Goal: Check status: Check status

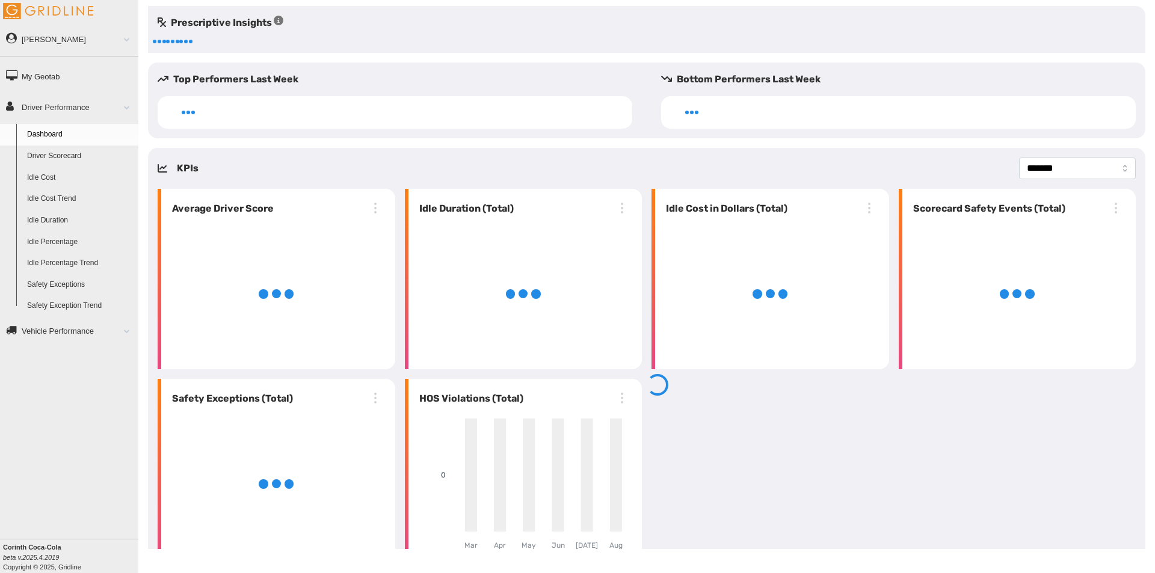
select select "**********"
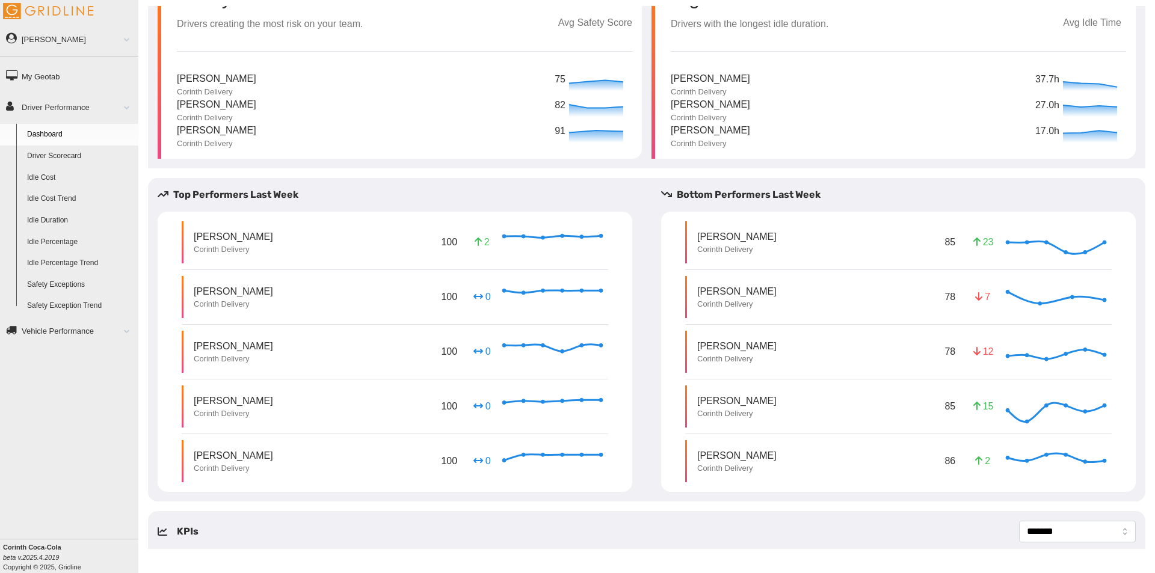
scroll to position [100, 0]
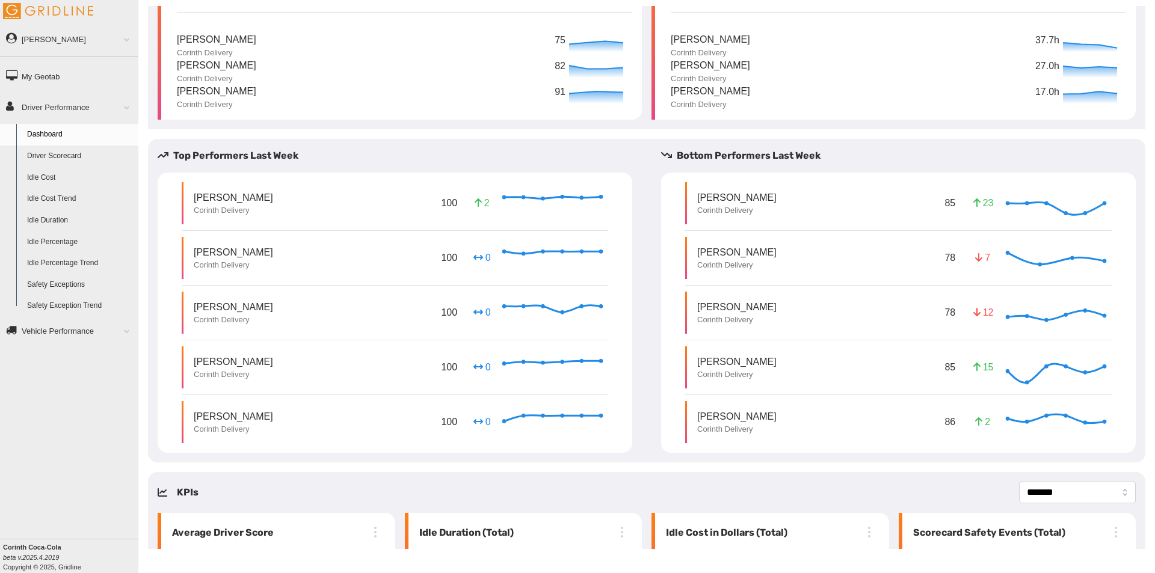
click at [91, 160] on link "Driver Scorecard" at bounding box center [80, 157] width 117 height 22
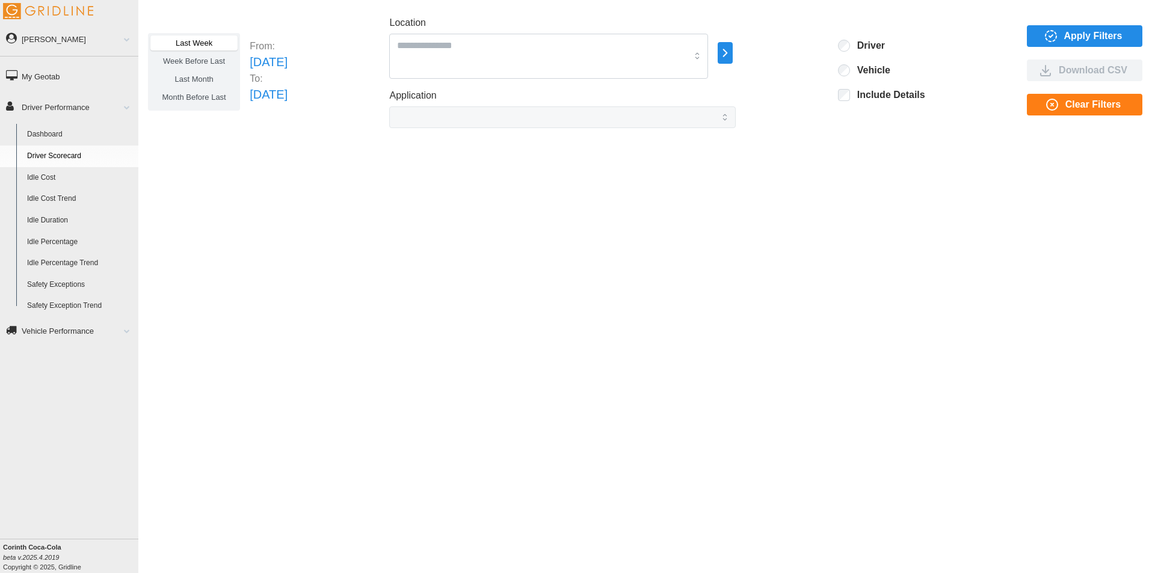
click at [1104, 32] on span "Apply Filters" at bounding box center [1093, 36] width 58 height 20
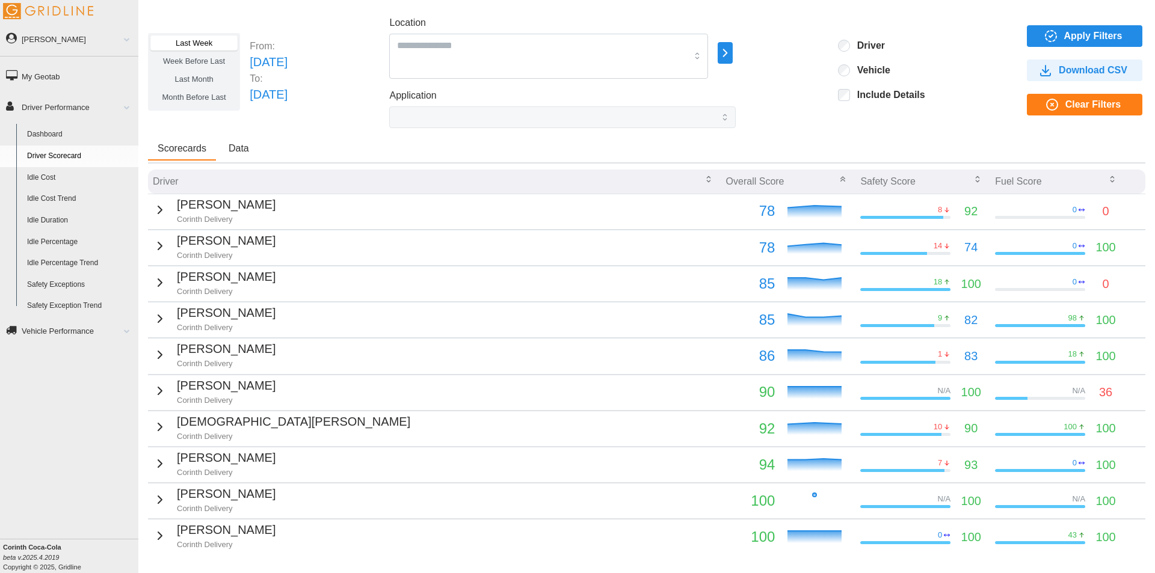
click at [871, 206] on div "8" at bounding box center [905, 209] width 90 height 11
click at [158, 214] on icon "button" at bounding box center [160, 210] width 14 height 14
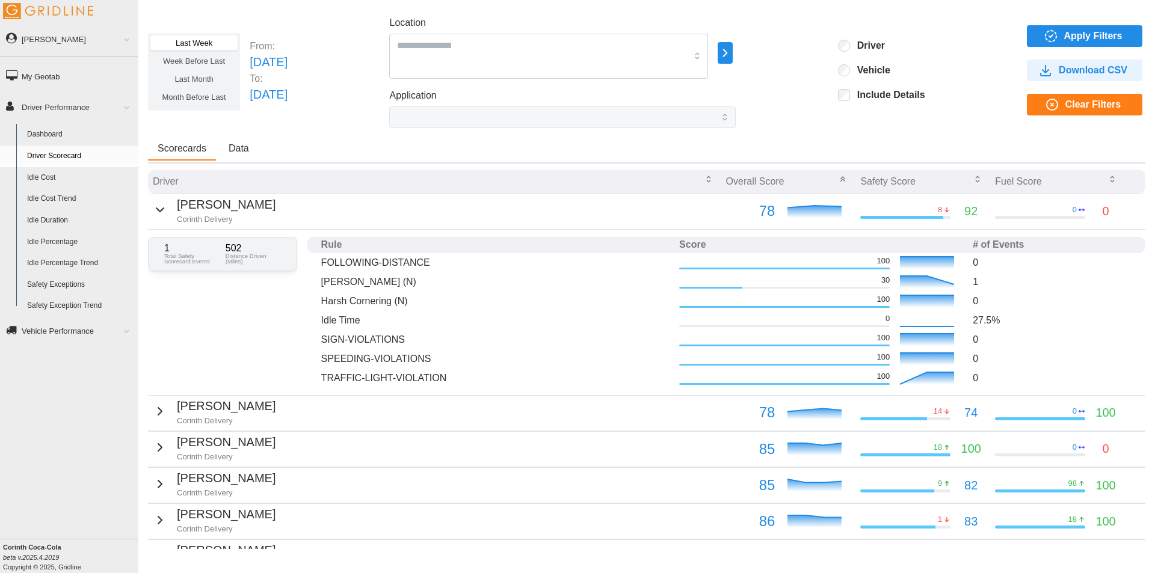
click at [156, 209] on icon "button" at bounding box center [160, 210] width 14 height 14
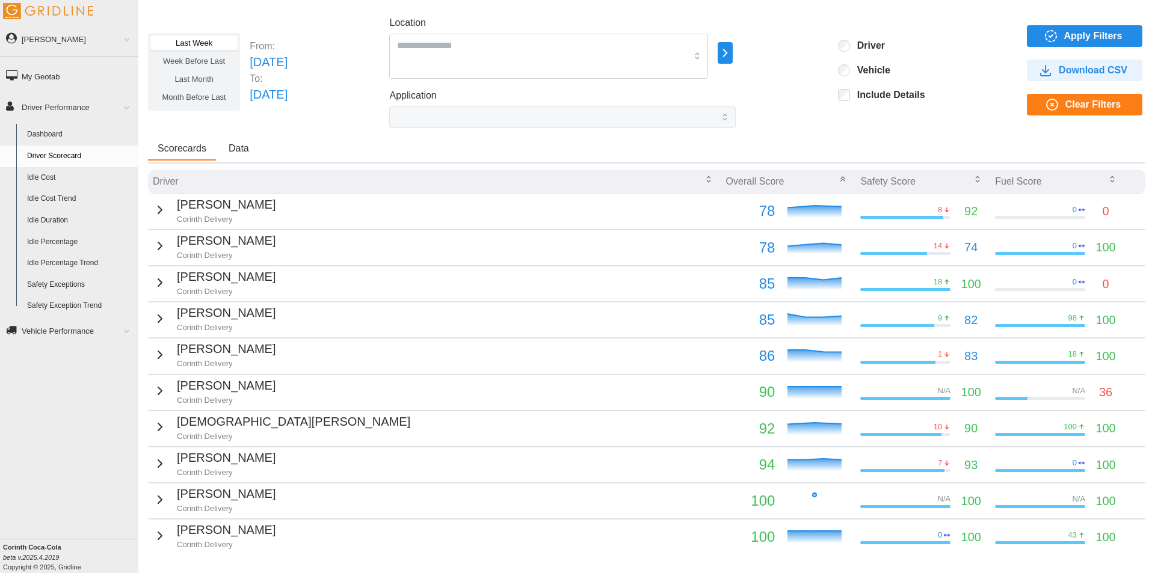
click at [156, 243] on icon "button" at bounding box center [160, 246] width 14 height 14
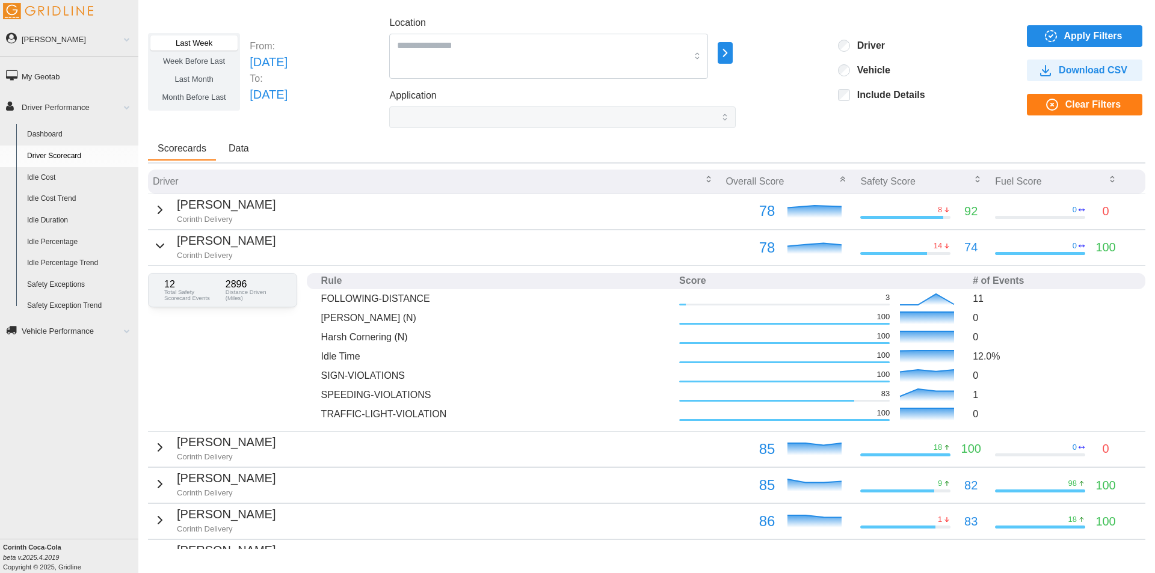
click at [156, 243] on icon "button" at bounding box center [160, 246] width 14 height 14
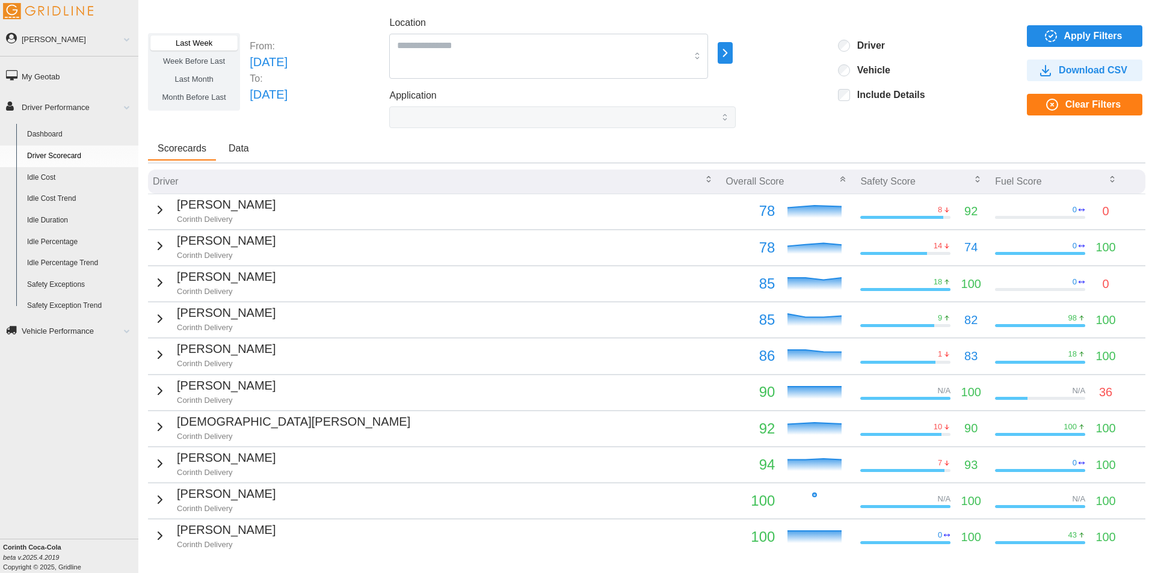
click at [156, 278] on icon "button" at bounding box center [160, 282] width 14 height 14
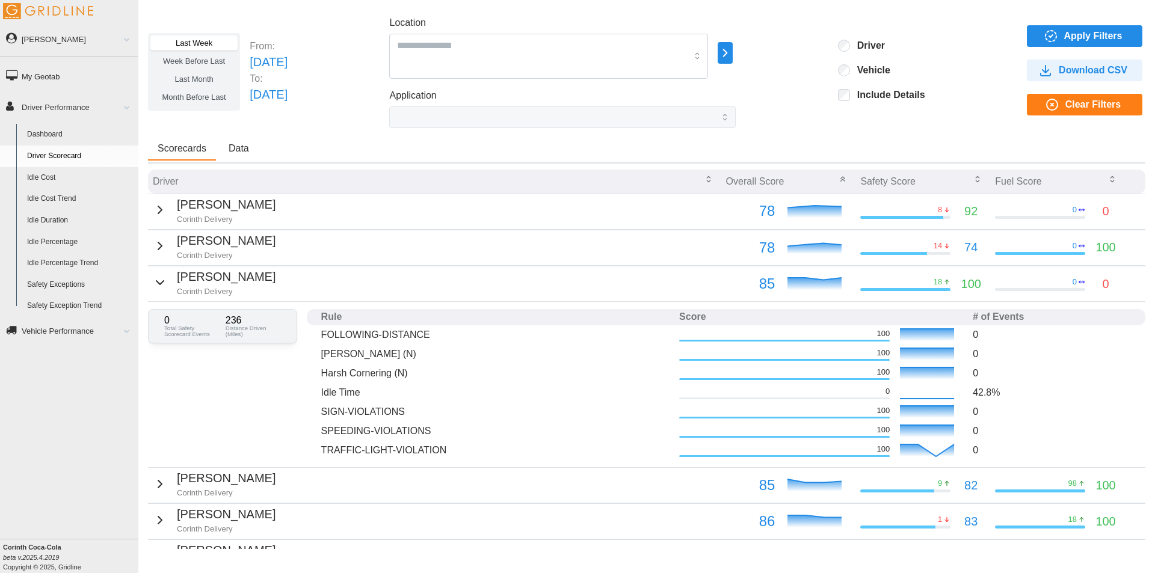
click at [156, 278] on icon "button" at bounding box center [160, 282] width 14 height 14
